Goal: Transaction & Acquisition: Purchase product/service

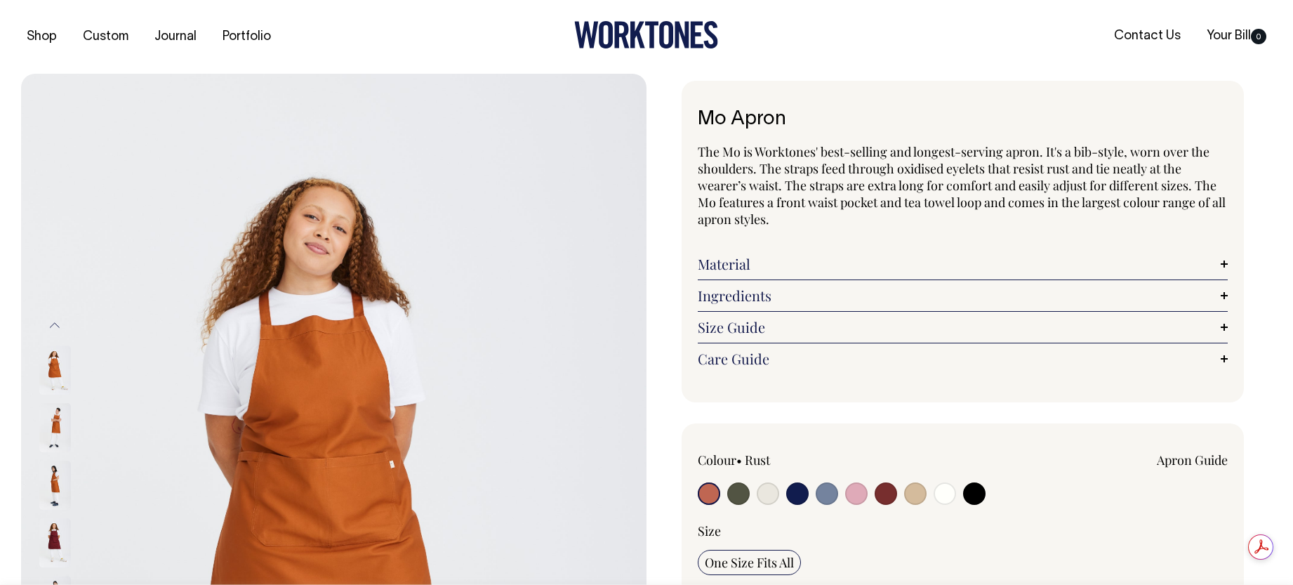
click at [940, 494] on input "radio" at bounding box center [944, 493] width 22 height 22
radio input "true"
select select "Off-White"
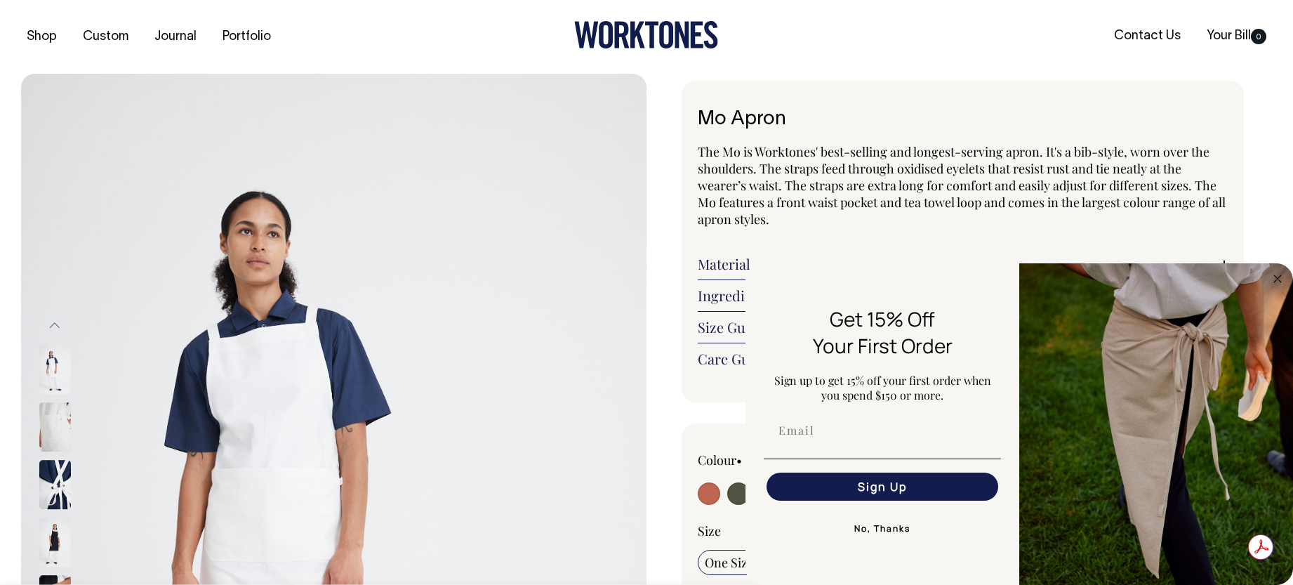
drag, startPoint x: 888, startPoint y: 529, endPoint x: 877, endPoint y: 531, distance: 10.6
click at [888, 529] on button "No, Thanks" at bounding box center [882, 528] width 237 height 28
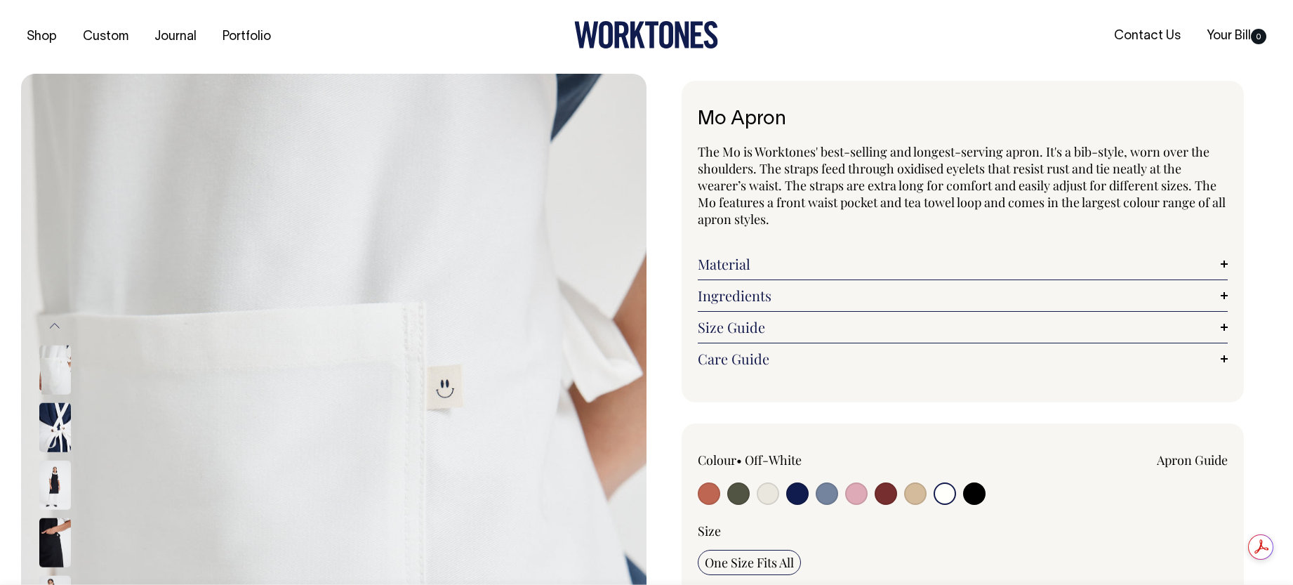
click at [948, 495] on input "radio" at bounding box center [944, 493] width 22 height 22
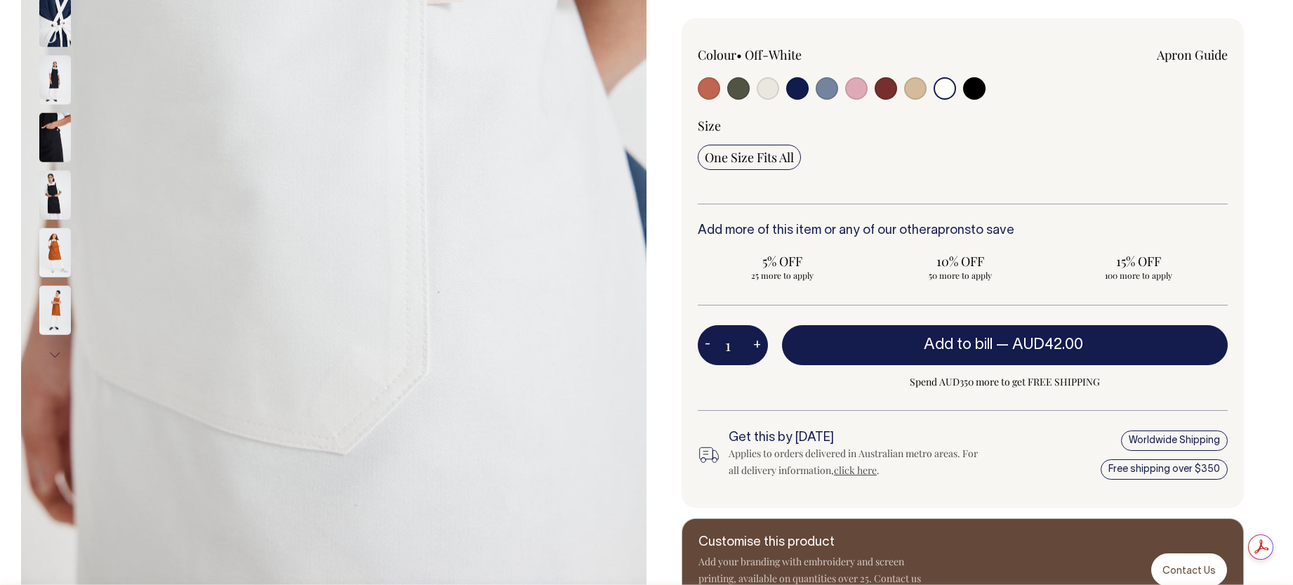
scroll to position [404, 0]
click at [754, 347] on button "+" at bounding box center [757, 346] width 22 height 28
type input "2"
click at [754, 347] on button "+" at bounding box center [757, 346] width 22 height 28
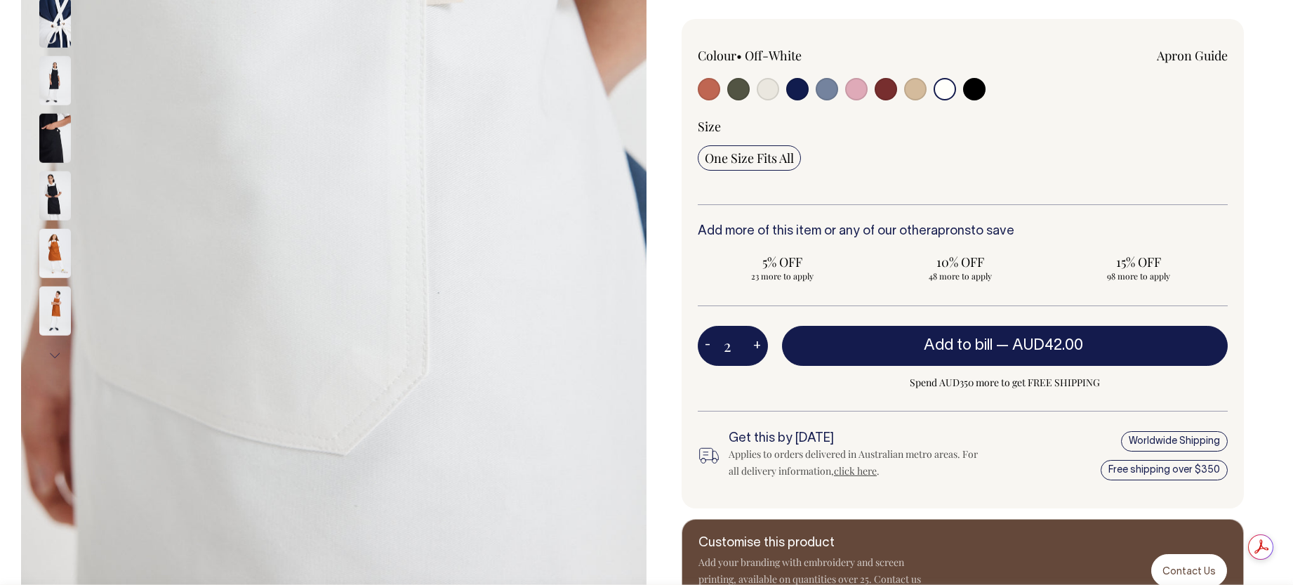
type input "3"
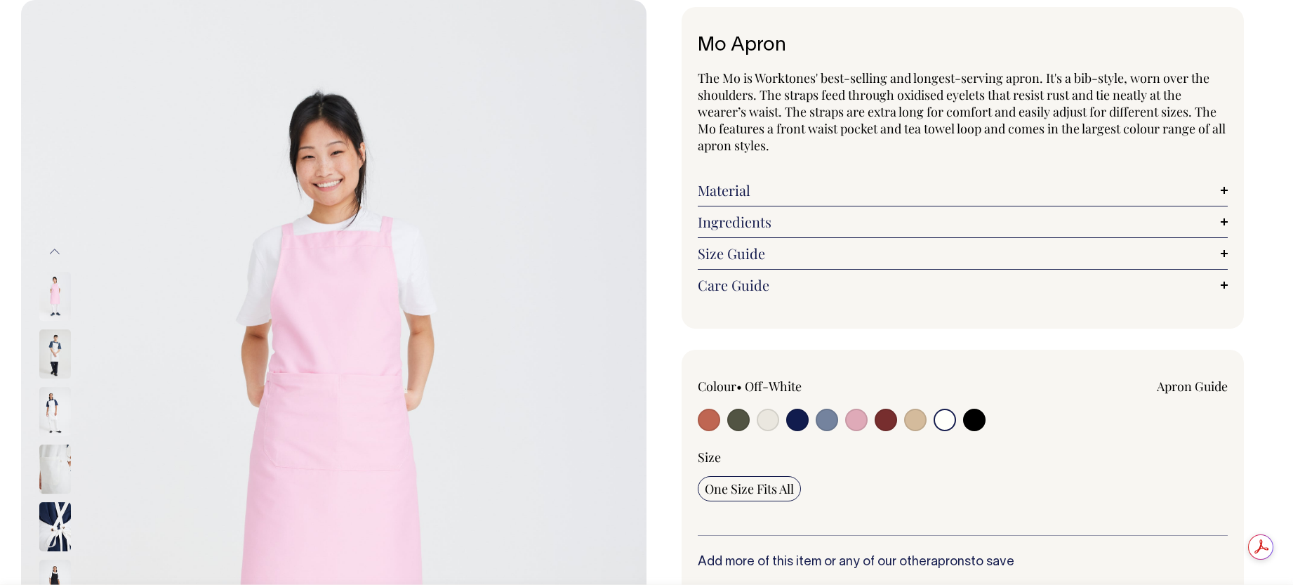
scroll to position [0, 0]
click at [948, 421] on input "radio" at bounding box center [944, 419] width 22 height 22
click at [945, 418] on input "radio" at bounding box center [944, 419] width 22 height 22
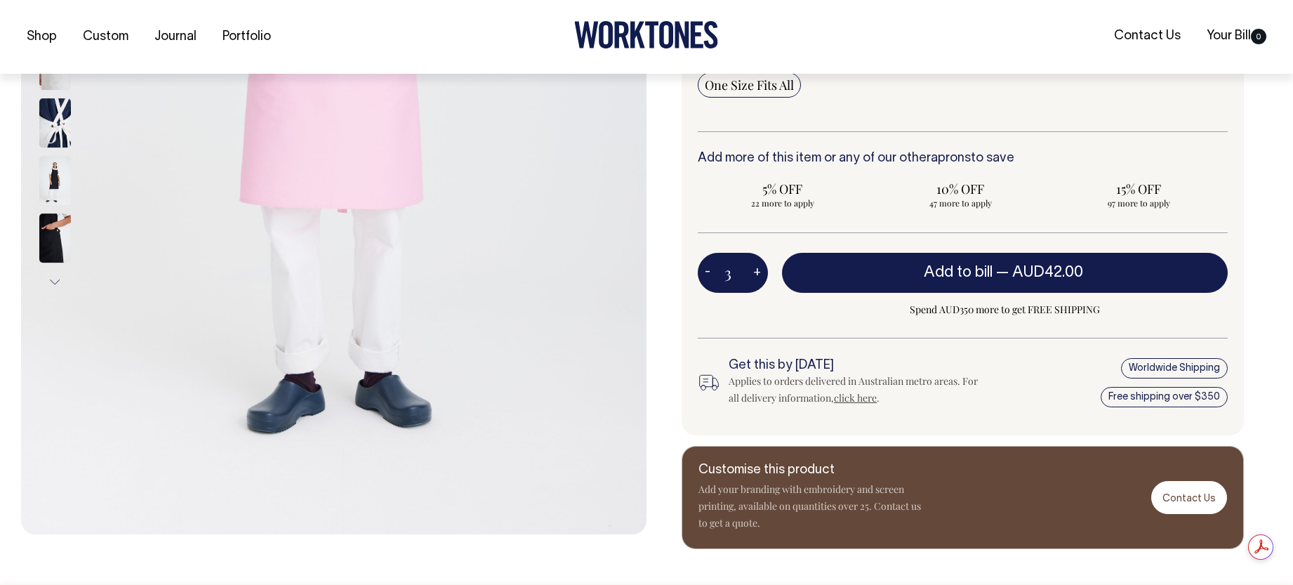
scroll to position [478, 0]
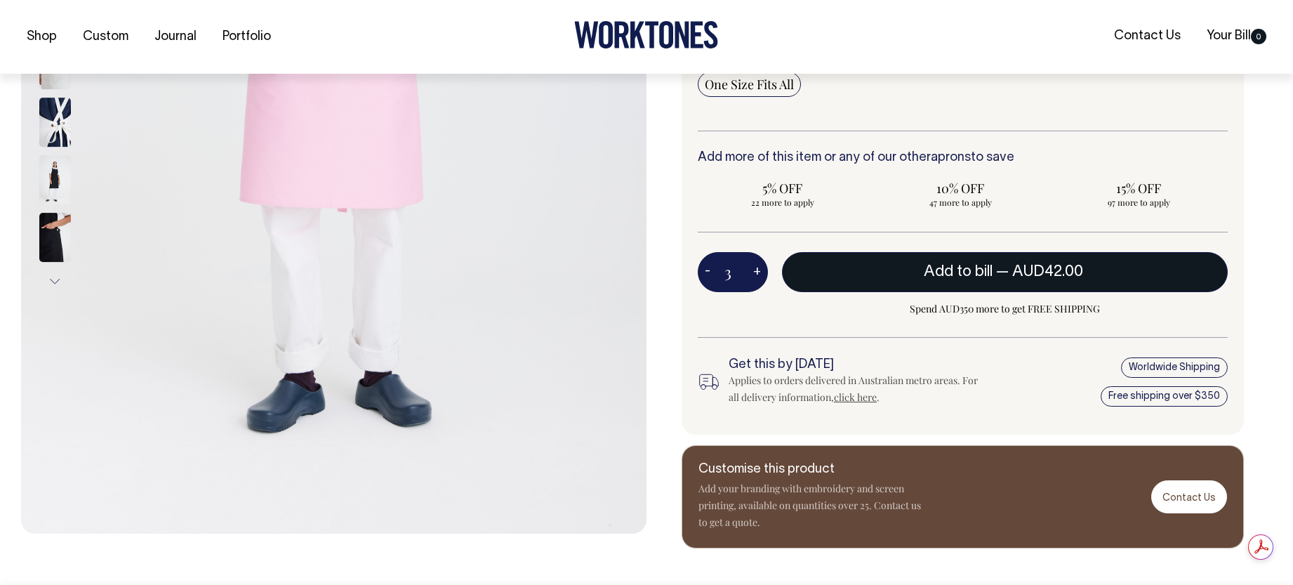
click at [947, 270] on span "Add to bill" at bounding box center [958, 272] width 69 height 14
type input "1"
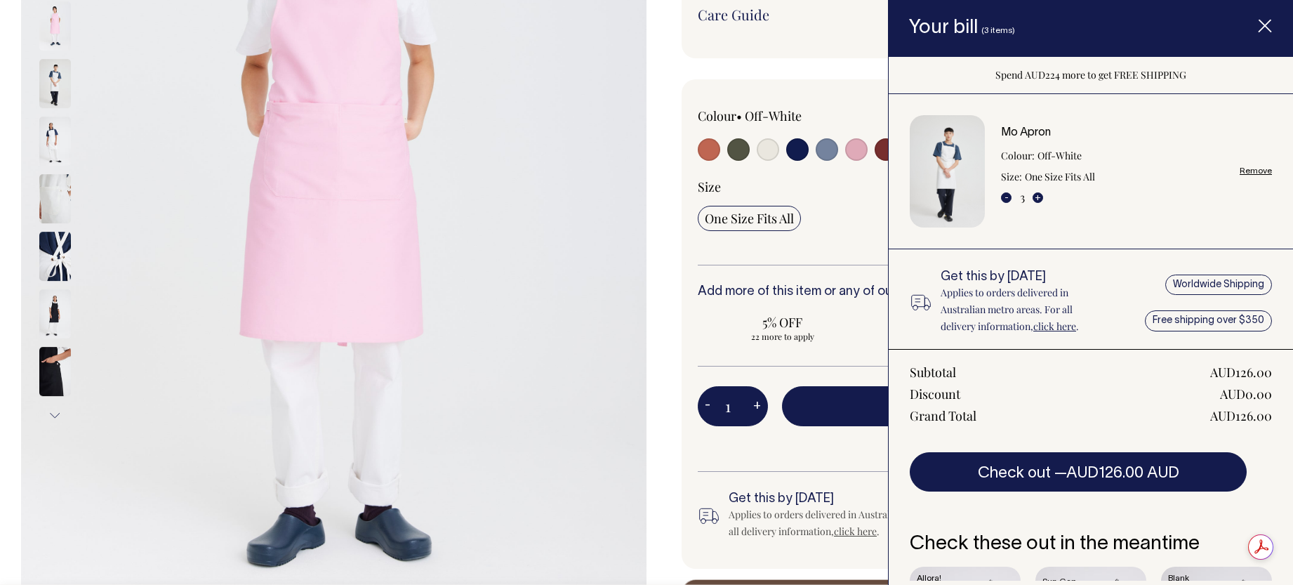
scroll to position [173, 0]
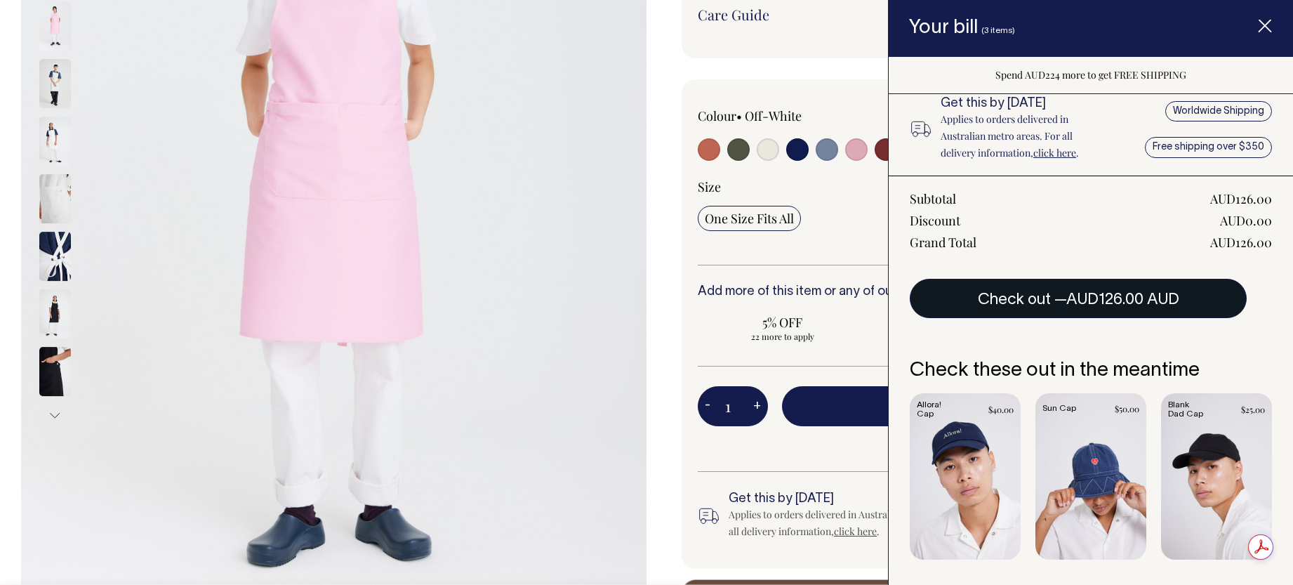
click at [1040, 298] on button "Check out — AUD126.00 AUD" at bounding box center [1078, 298] width 337 height 39
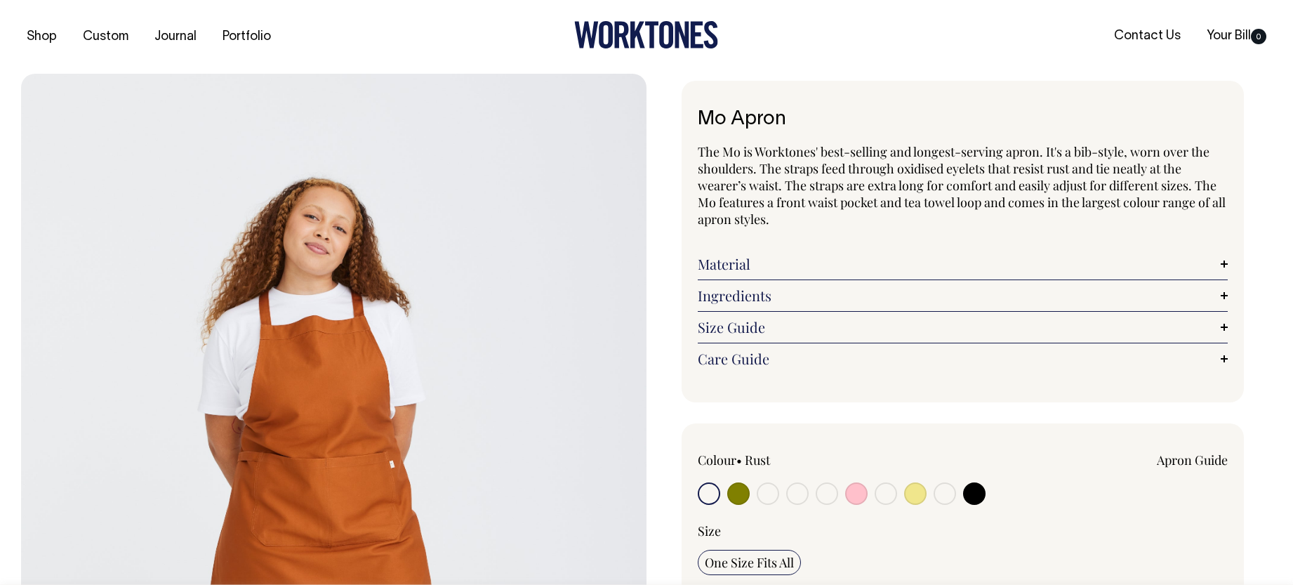
scroll to position [344, 0]
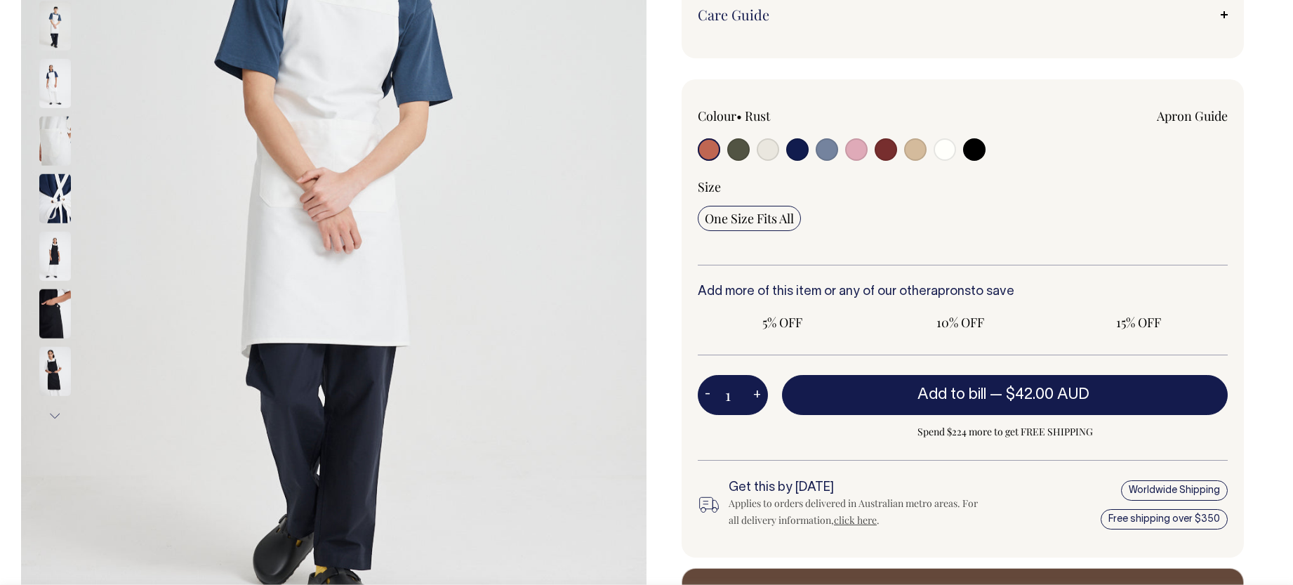
radio input "true"
select select "Off-White"
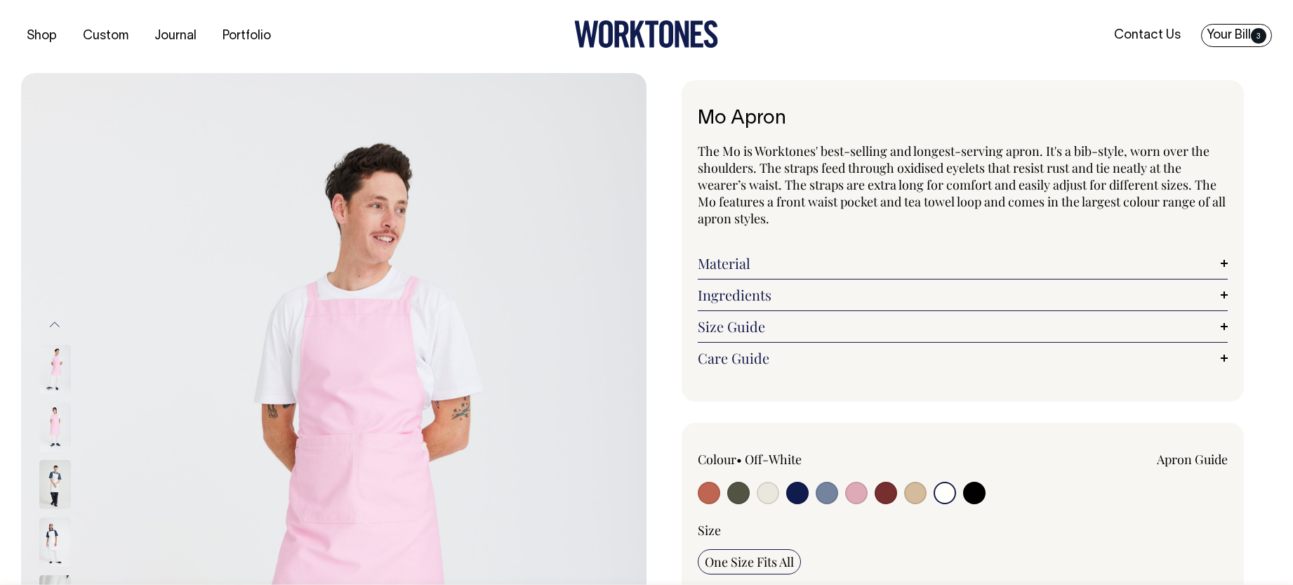
scroll to position [0, 0]
click at [1242, 39] on link "Your Bill 3" at bounding box center [1236, 36] width 71 height 23
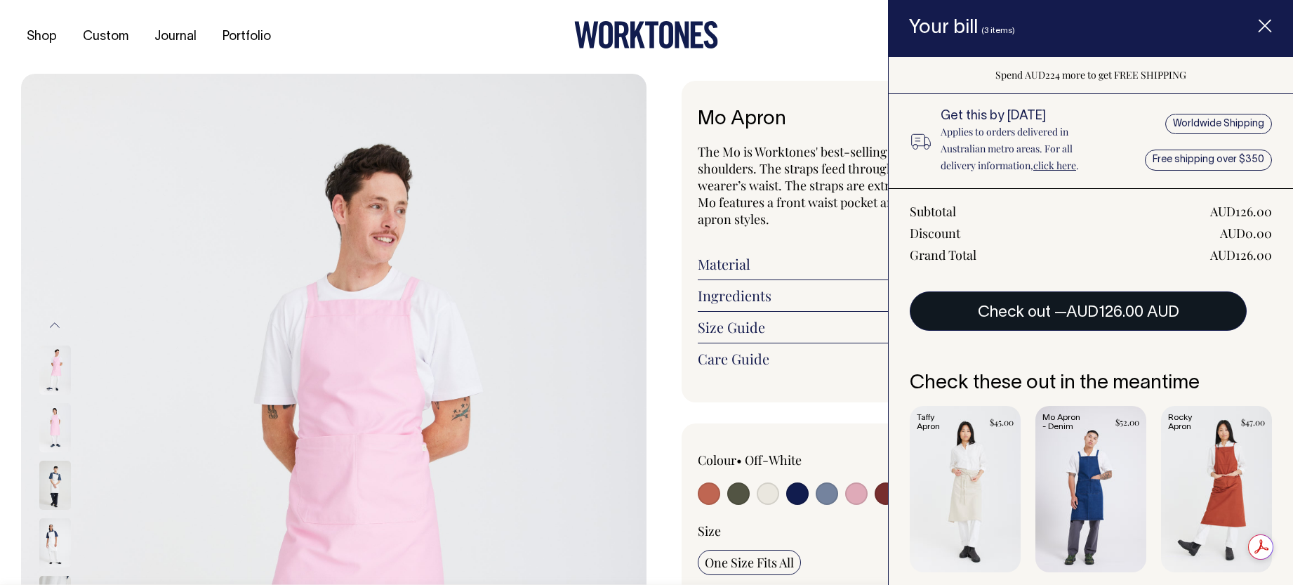
scroll to position [166, 0]
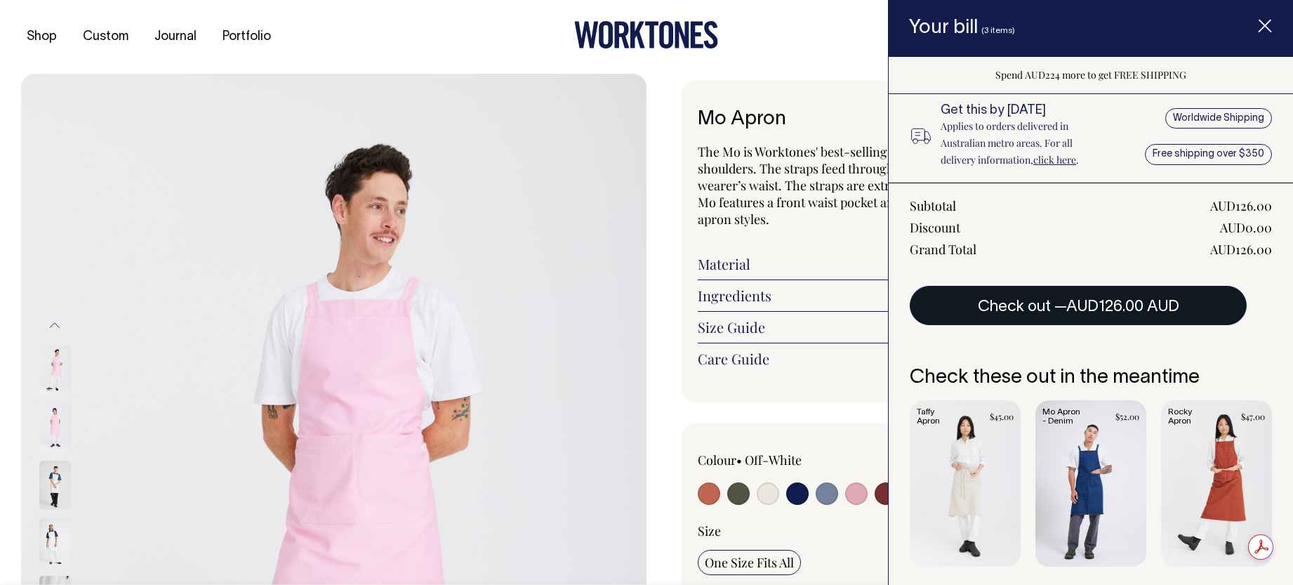
click at [1044, 307] on button "Check out — AUD126.00 AUD" at bounding box center [1078, 305] width 337 height 39
